Goal: Transaction & Acquisition: Book appointment/travel/reservation

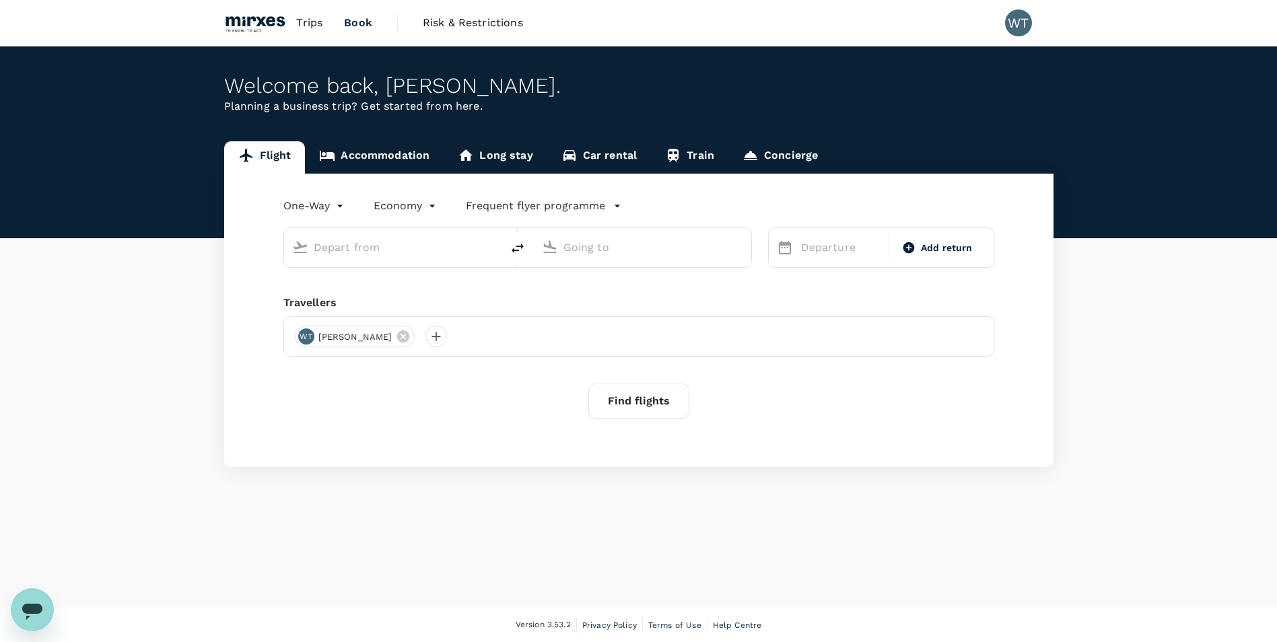
type input "[PERSON_NAME] (SUB)"
type input "Singapore Changi (SIN)"
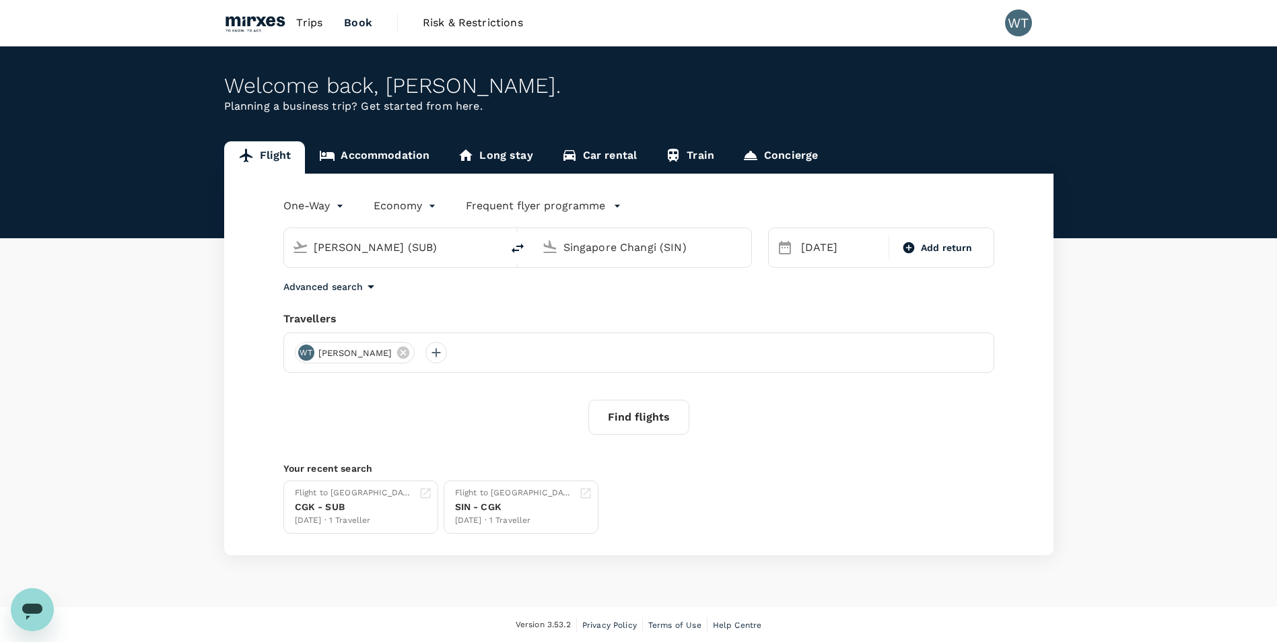
click at [304, 22] on span "Trips" at bounding box center [309, 23] width 26 height 16
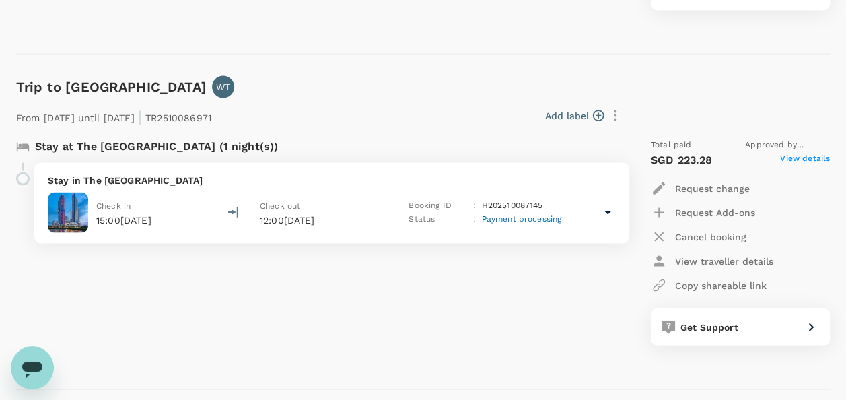
scroll to position [1279, 0]
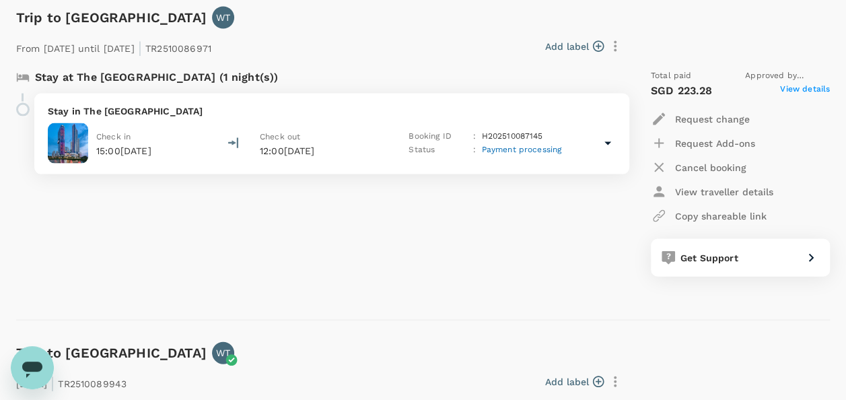
scroll to position [1347, 0]
